Goal: Navigation & Orientation: Go to known website

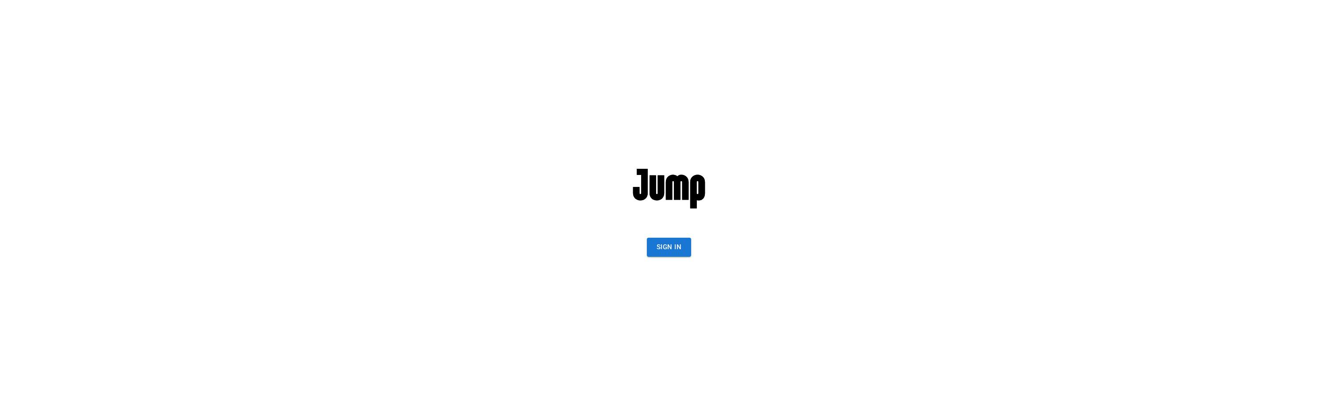
click at [673, 243] on button "Sign In" at bounding box center [669, 247] width 44 height 19
